Goal: Check status: Check status

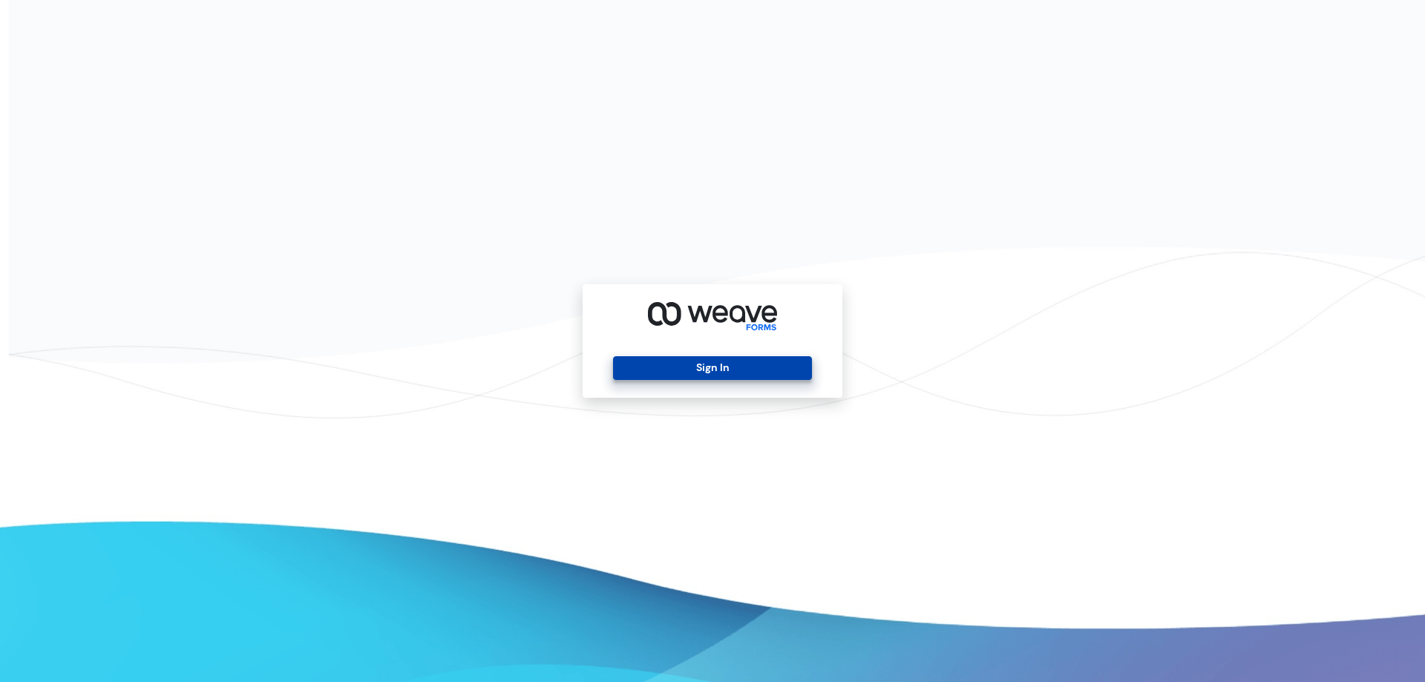
click at [752, 367] on button "Sign In" at bounding box center [712, 368] width 198 height 24
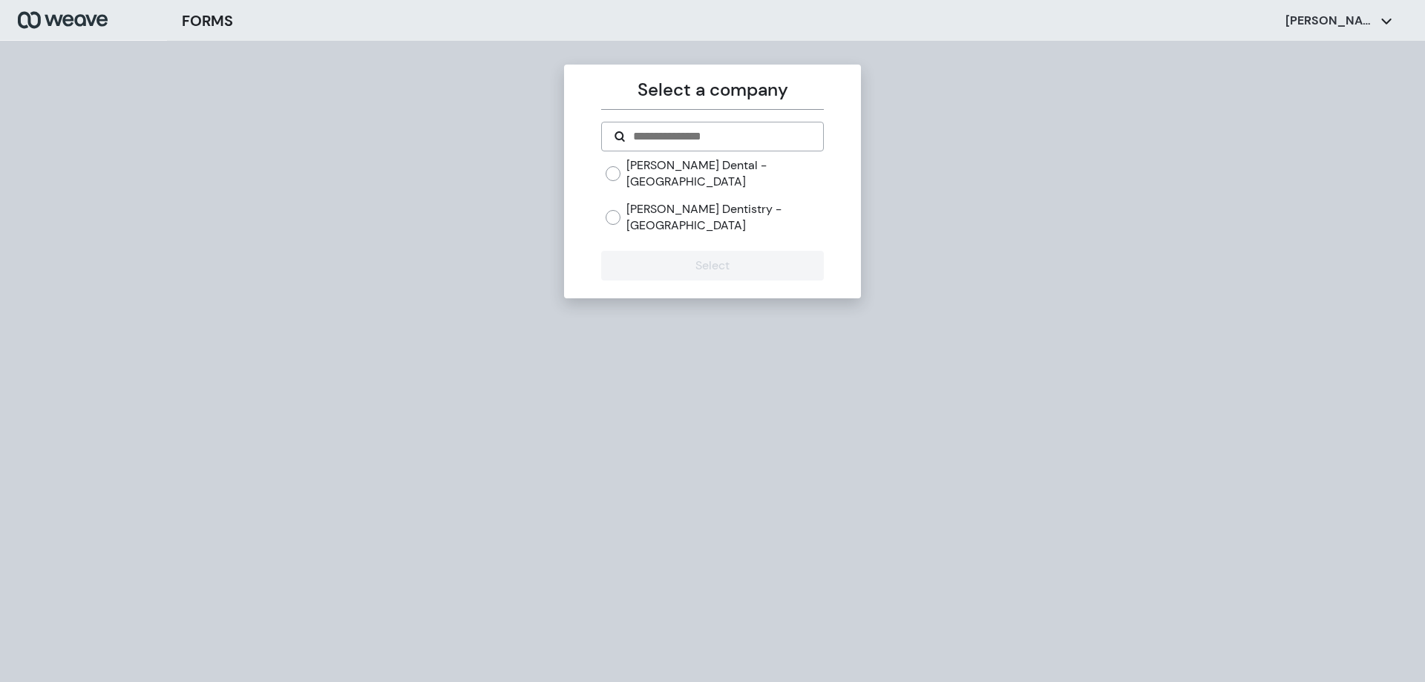
click at [685, 169] on label "Fiorillo Dental - Boston" at bounding box center [724, 173] width 197 height 32
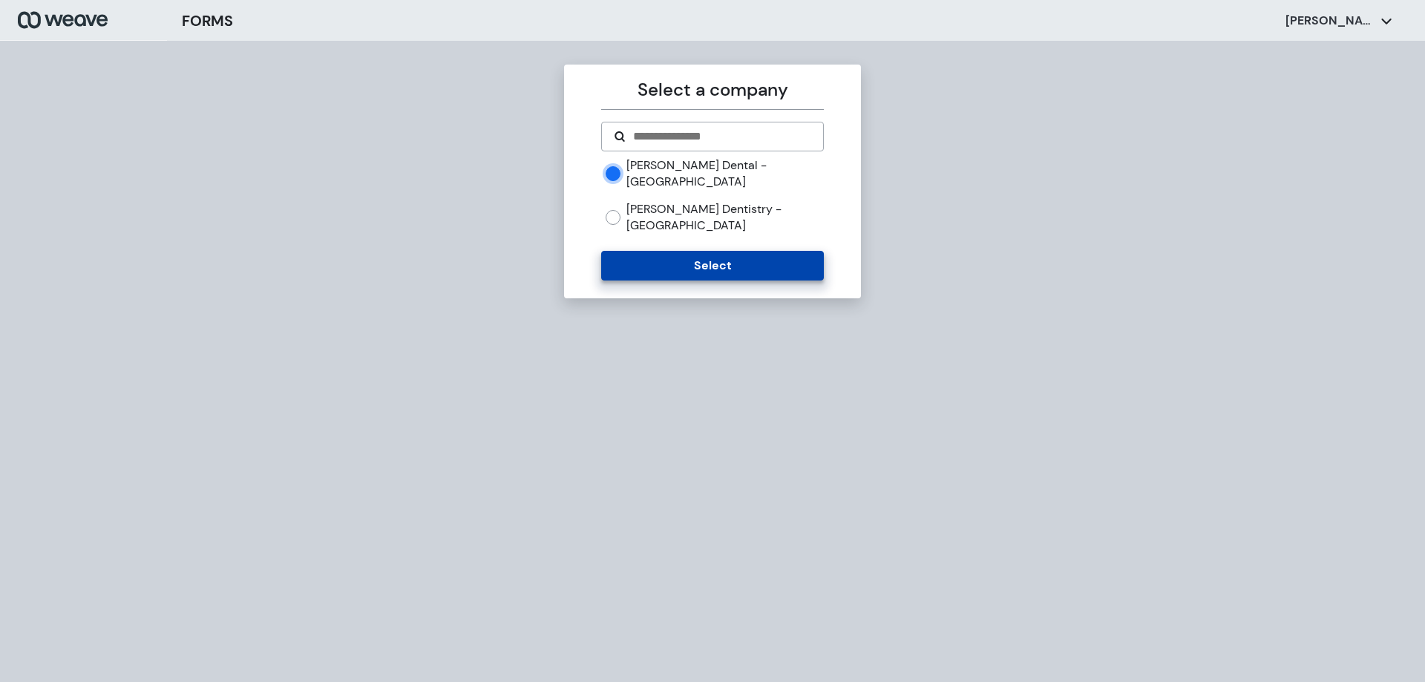
click at [709, 251] on button "Select" at bounding box center [712, 266] width 222 height 30
